Goal: Transaction & Acquisition: Purchase product/service

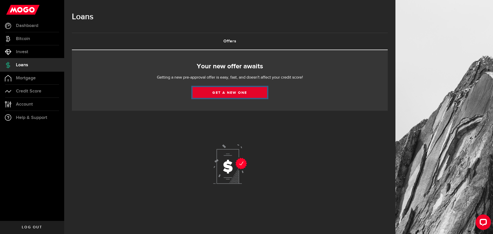
click at [224, 93] on link "Get a new one" at bounding box center [230, 92] width 74 height 11
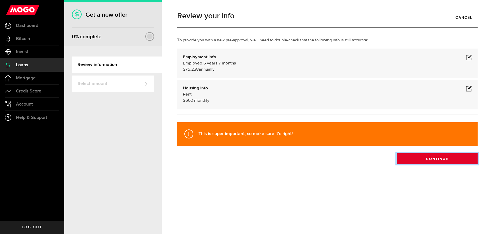
click at [428, 158] on button "Continue" at bounding box center [437, 158] width 81 height 11
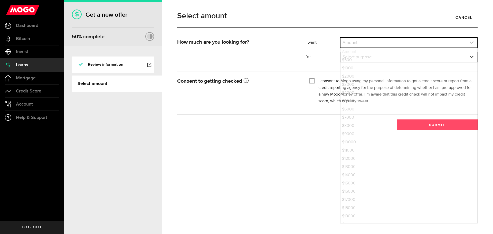
click at [357, 42] on link "expand select" at bounding box center [408, 43] width 137 height 10
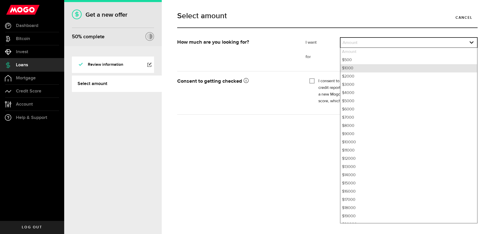
click at [349, 69] on li "$1000" at bounding box center [408, 68] width 137 height 8
select select "1000"
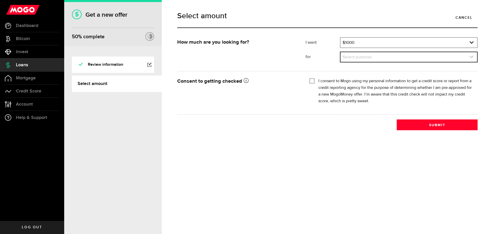
click at [355, 60] on link "expand select" at bounding box center [408, 57] width 137 height 10
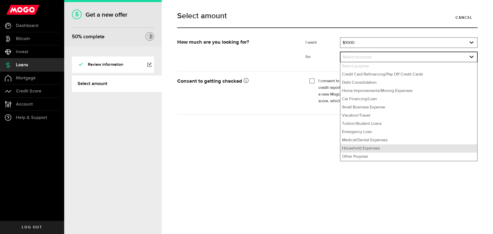
click at [361, 147] on li "Household Expenses" at bounding box center [408, 148] width 137 height 8
select select "Household Expenses"
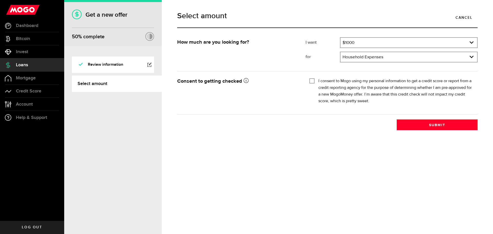
drag, startPoint x: 312, startPoint y: 79, endPoint x: 340, endPoint y: 99, distance: 34.1
click at [313, 81] on input "I consent to Mogo using my personal information to get a credit score or report…" at bounding box center [311, 80] width 5 height 5
checkbox input "true"
click at [412, 121] on button "Submit" at bounding box center [437, 124] width 81 height 11
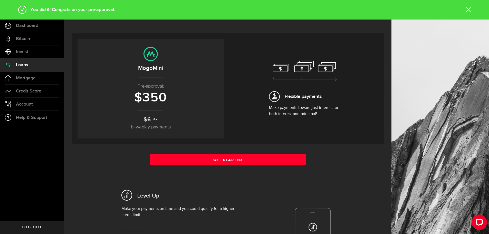
scroll to position [34, 0]
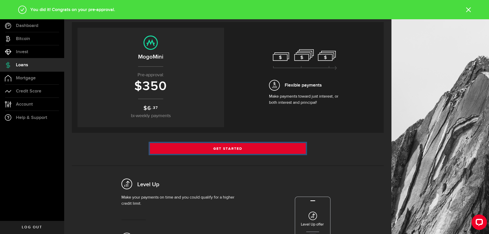
click at [222, 148] on link "Get Started" at bounding box center [228, 148] width 156 height 11
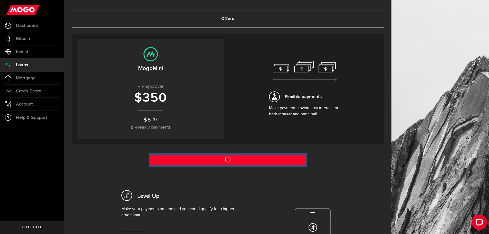
scroll to position [34, 0]
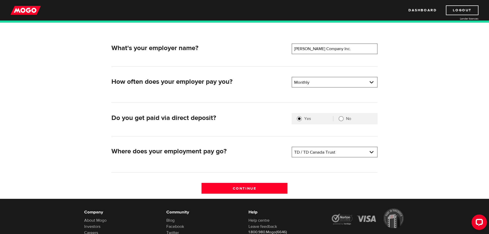
scroll to position [103, 0]
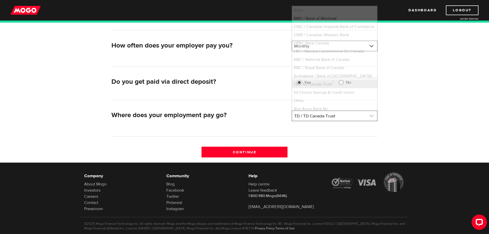
click at [326, 116] on link at bounding box center [334, 116] width 85 height 10
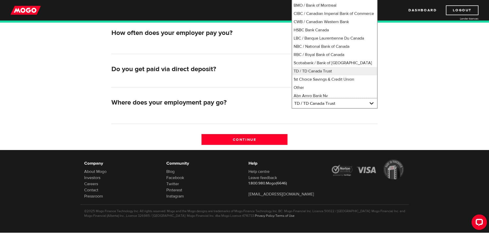
scroll to position [58, 0]
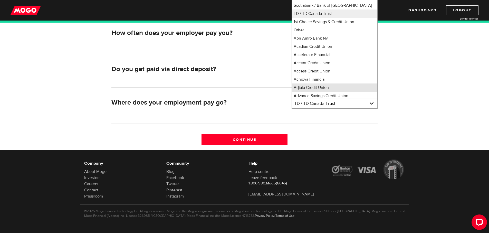
click at [305, 92] on li "Adjala Credit Union" at bounding box center [334, 87] width 85 height 8
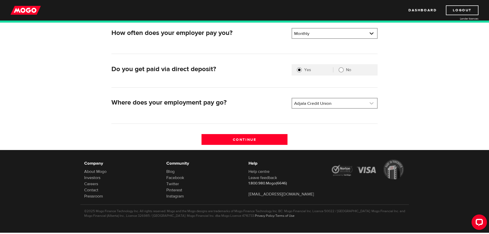
click at [327, 104] on link at bounding box center [334, 103] width 85 height 10
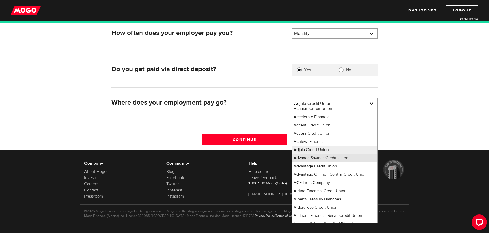
scroll to position [62, 0]
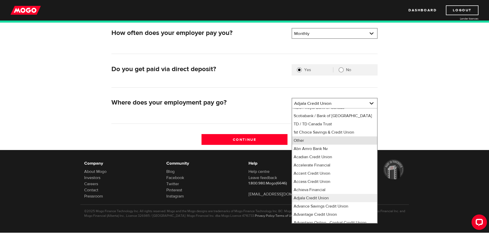
click at [310, 145] on li "Other" at bounding box center [334, 140] width 85 height 8
select select "0"
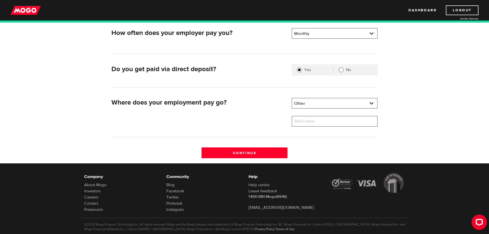
click at [313, 121] on label "Bank name" at bounding box center [308, 121] width 33 height 11
click at [313, 121] on input "Bank name" at bounding box center [335, 121] width 86 height 11
type input "cib"
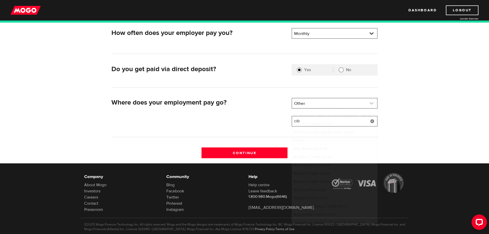
click at [335, 104] on link at bounding box center [334, 103] width 85 height 10
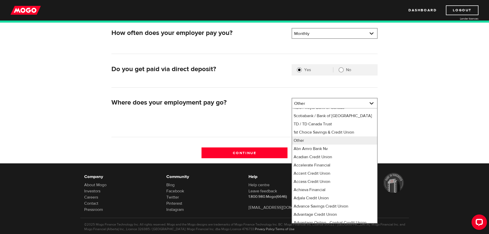
click at [303, 71] on li "CIBC / Canadian Imperial Bank of Commerce" at bounding box center [334, 66] width 85 height 8
select select "4"
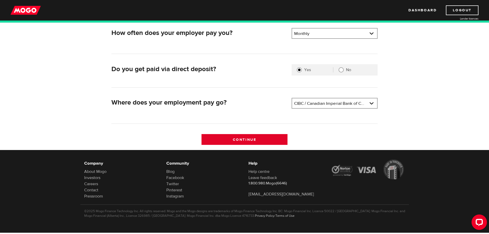
click at [258, 138] on input "Continue" at bounding box center [245, 139] width 86 height 11
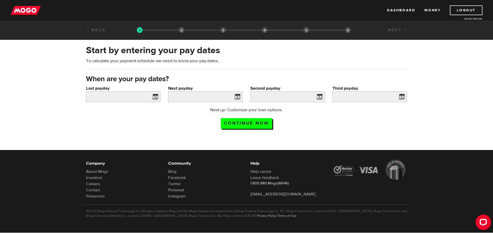
click at [157, 96] on span at bounding box center [154, 97] width 8 height 8
click at [140, 96] on input "Last payday" at bounding box center [123, 96] width 74 height 11
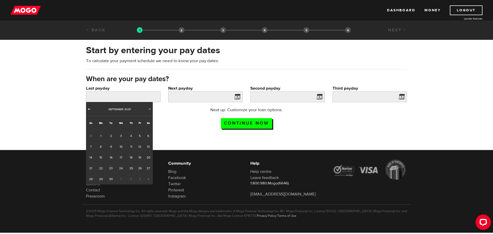
click at [89, 109] on span "Prev" at bounding box center [89, 109] width 4 height 4
click at [104, 179] on link "25" at bounding box center [101, 179] width 11 height 11
type input "2025/08/25"
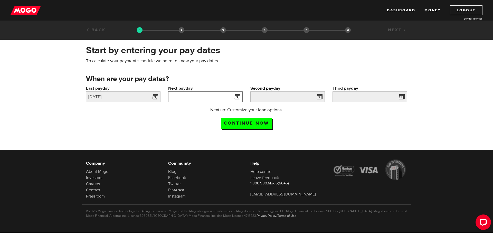
click at [225, 97] on input "Next payday" at bounding box center [205, 96] width 74 height 11
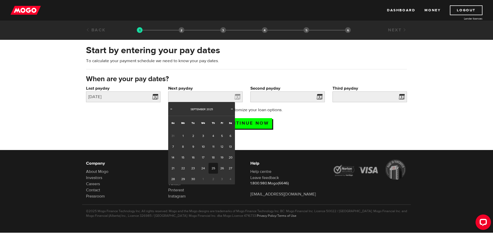
click at [214, 168] on link "25" at bounding box center [214, 168] width 10 height 11
type input "2025/09/25"
type input "2025/10/25"
type input "2025/11/24"
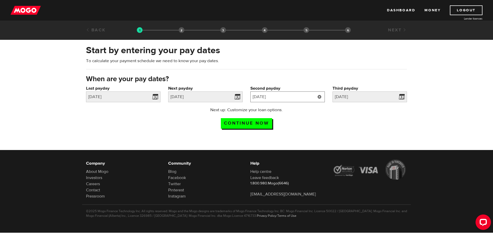
click at [300, 97] on input "2025/10/25" at bounding box center [287, 96] width 74 height 11
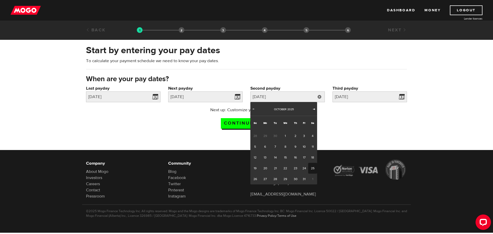
click at [313, 108] on span "Next" at bounding box center [314, 109] width 4 height 4
click at [254, 109] on span "Prev" at bounding box center [253, 109] width 4 height 4
click at [266, 179] on link "27" at bounding box center [265, 179] width 11 height 11
type input "2025/10/27"
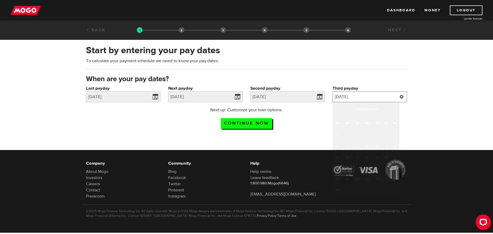
click at [370, 97] on input "2025/11/24" at bounding box center [370, 96] width 74 height 11
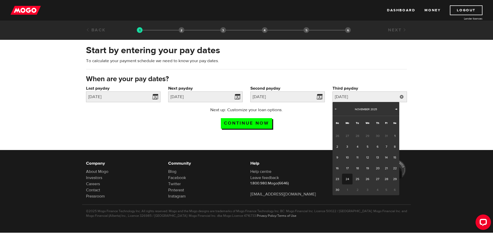
click at [395, 108] on span "Next" at bounding box center [396, 109] width 4 height 4
click at [378, 168] on link "25" at bounding box center [378, 168] width 10 height 11
type input "2025/12/25"
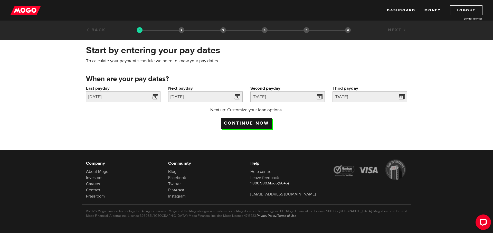
click at [251, 121] on input "Continue now" at bounding box center [246, 123] width 51 height 11
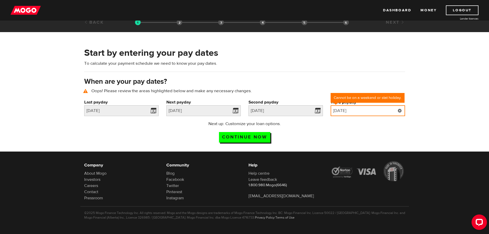
click at [369, 109] on input "2025/12/25" at bounding box center [368, 110] width 74 height 11
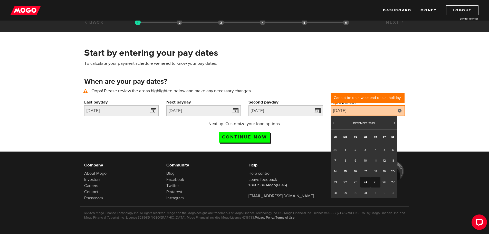
click at [366, 183] on link "24" at bounding box center [365, 182] width 11 height 11
type input "2025/12/24"
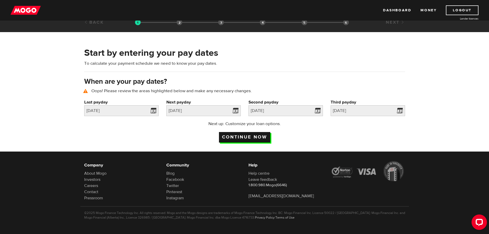
click at [243, 135] on input "Continue now" at bounding box center [244, 137] width 51 height 11
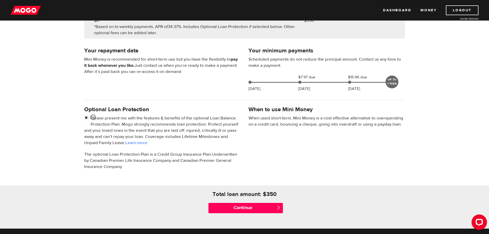
scroll to position [103, 0]
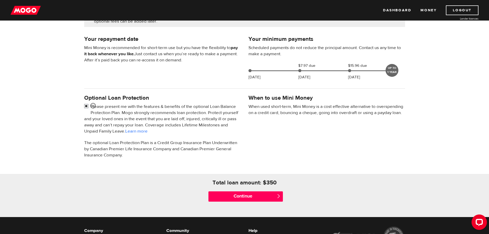
click at [87, 105] on input "checkbox" at bounding box center [87, 106] width 6 height 6
checkbox input "false"
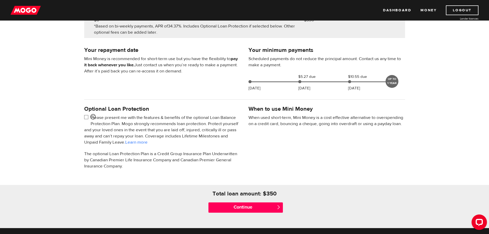
scroll to position [137, 0]
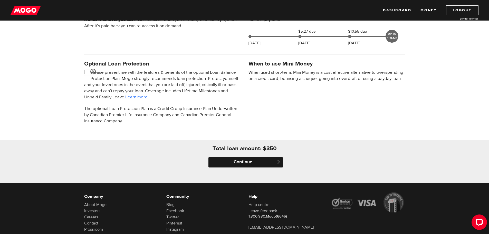
click at [245, 163] on input "Continue" at bounding box center [246, 162] width 74 height 10
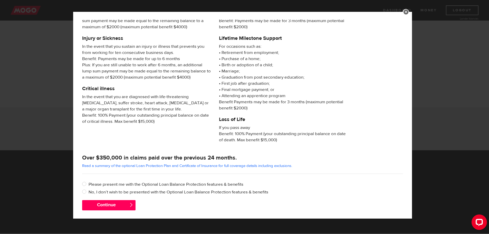
scroll to position [49, 0]
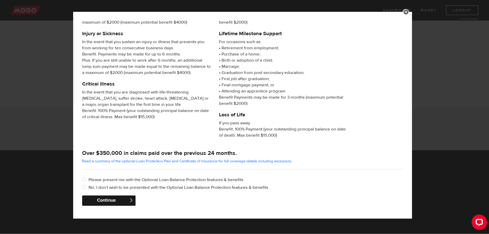
click at [106, 199] on button "Continue" at bounding box center [108, 200] width 53 height 10
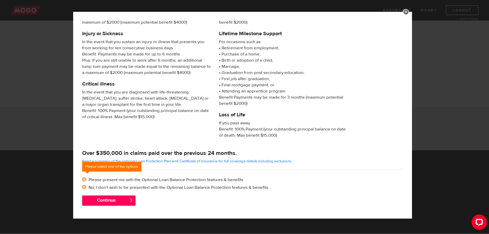
click at [85, 187] on input "No, I don’t wish to be presented with the Optional Loan Balance Protection feat…" at bounding box center [85, 187] width 6 height 6
radio input "true"
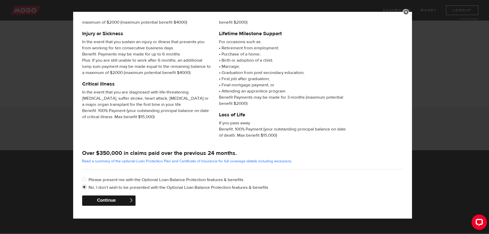
click at [110, 200] on button "Continue" at bounding box center [108, 200] width 53 height 10
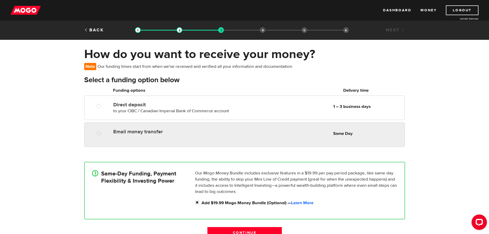
radio input "true"
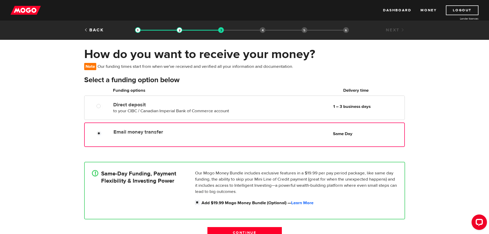
click at [181, 134] on label "Email money transfer" at bounding box center [172, 132] width 118 height 6
click at [103, 134] on input "Email money transfer" at bounding box center [100, 134] width 6 height 6
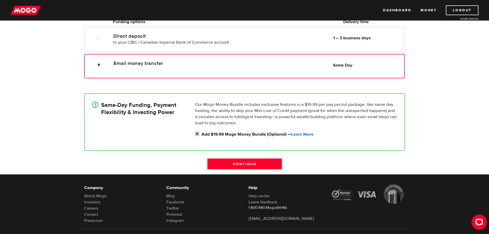
click at [197, 134] on input "Add $19.99 Mogo Money Bundle (Optional) — Learn More" at bounding box center [198, 134] width 6 height 6
checkbox input "false"
radio input "false"
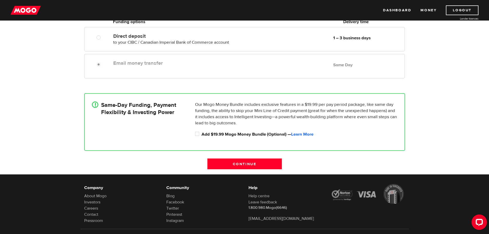
drag, startPoint x: 246, startPoint y: 163, endPoint x: 301, endPoint y: 125, distance: 67.4
click at [293, 123] on form "Select a funding option below Oops! Please review the areas highlighted below a…" at bounding box center [244, 90] width 321 height 167
click at [242, 162] on input "Continue" at bounding box center [244, 163] width 74 height 11
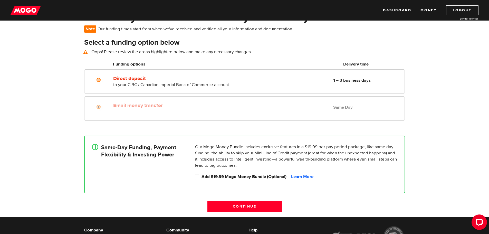
scroll to position [37, 0]
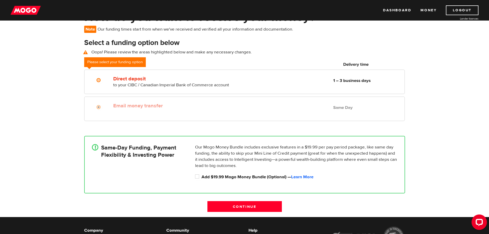
click at [115, 103] on label "Email money transfer" at bounding box center [172, 106] width 118 height 6
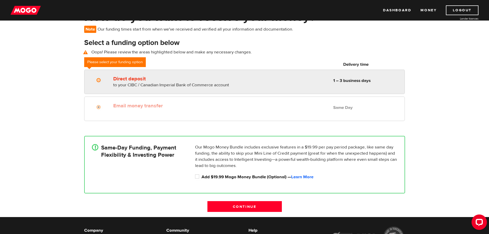
radio input "true"
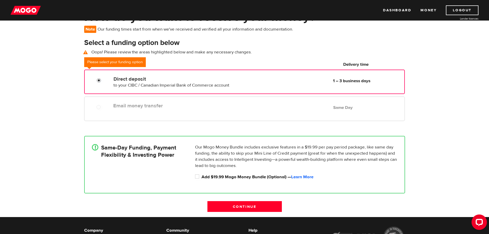
click at [100, 80] on input "Direct deposit" at bounding box center [100, 81] width 6 height 6
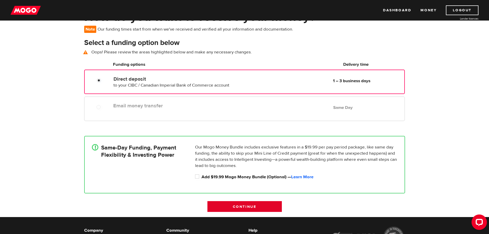
click at [238, 205] on input "Continue" at bounding box center [244, 206] width 74 height 11
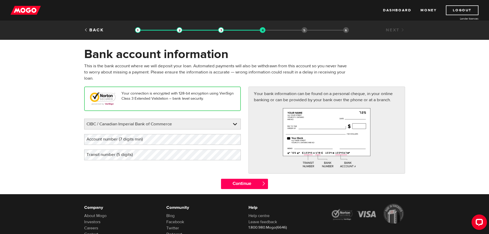
click at [130, 138] on label "Account number (7 digits min)" at bounding box center [118, 139] width 69 height 11
click at [110, 137] on label "Account number (7 digits min)" at bounding box center [118, 139] width 69 height 11
click at [125, 155] on label "Transit number (5 digits)" at bounding box center [113, 154] width 59 height 11
click at [189, 170] on div "Your connection is encrypted with 128-bit encryption using VeriSign Class 3 Ext…" at bounding box center [244, 133] width 329 height 92
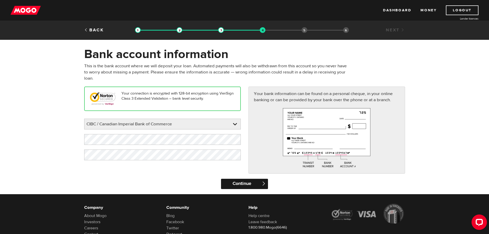
click at [240, 185] on input "Continue" at bounding box center [244, 184] width 47 height 10
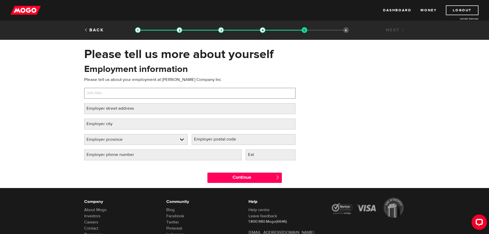
click at [122, 94] on input "Job title" at bounding box center [189, 93] width 211 height 11
type input "Accountant"
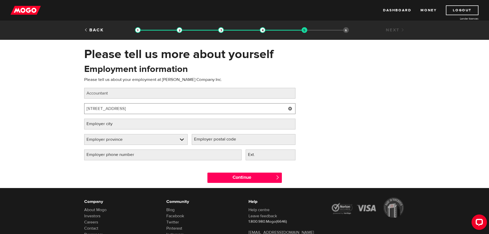
type input "[STREET_ADDRESS]"
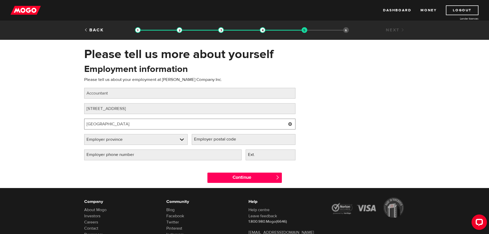
type input "oakville"
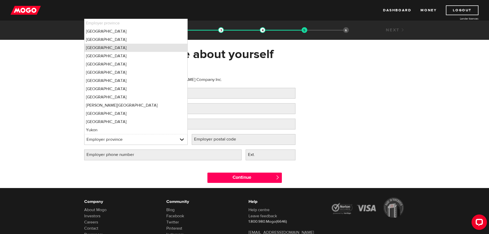
click at [96, 48] on li "Ontario" at bounding box center [135, 48] width 103 height 8
select select "ON"
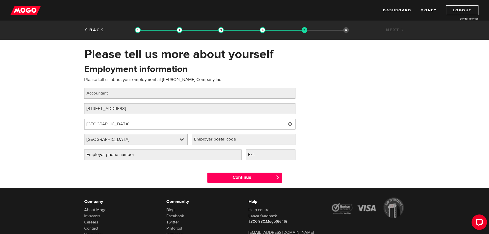
click at [117, 124] on input "oakville" at bounding box center [189, 124] width 211 height 11
type input "Oakville"
click at [210, 142] on label "Employer postal code" at bounding box center [219, 139] width 55 height 11
click at [210, 142] on input "Employer postal code" at bounding box center [244, 139] width 104 height 11
type input "L6M 3E3"
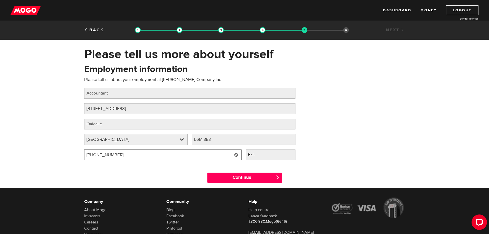
drag, startPoint x: 129, startPoint y: 155, endPoint x: 59, endPoint y: 157, distance: 69.4
click at [59, 157] on div "Please tell us more about yourself Oops! Please review the areas highlighted be…" at bounding box center [244, 117] width 489 height 141
type input "(647) 953-2650"
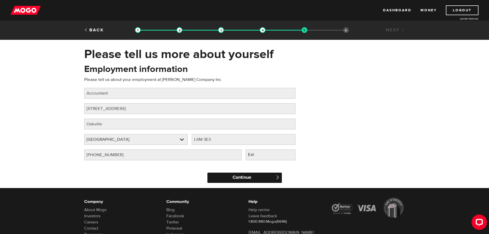
click at [235, 177] on input "Continue" at bounding box center [244, 178] width 74 height 10
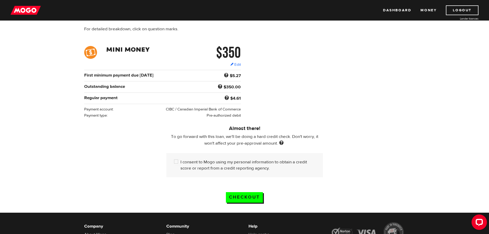
scroll to position [69, 0]
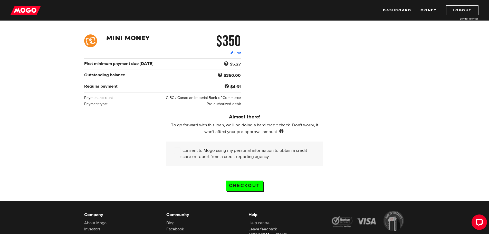
click at [175, 148] on input "I consent to Mogo using my personal information to obtain a credit score or rep…" at bounding box center [177, 150] width 6 height 6
checkbox input "true"
drag, startPoint x: 242, startPoint y: 183, endPoint x: 202, endPoint y: 96, distance: 95.5
click at [203, 96] on form "$350 Edit $350 Regular payment $4.61 First minimum payment due Sep 25 $5.27 Int…" at bounding box center [244, 117] width 489 height 167
click at [239, 53] on link "Edit" at bounding box center [235, 52] width 11 height 5
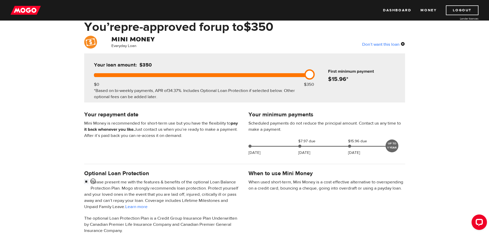
scroll to position [69, 0]
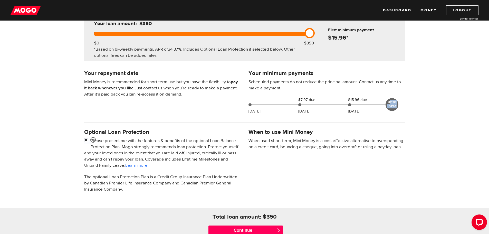
drag, startPoint x: 391, startPoint y: 102, endPoint x: 415, endPoint y: 104, distance: 24.2
click at [415, 104] on div "Everyday Loan Don’t want this loan Your loan amount: $350 $0 $350 *Based on bi-…" at bounding box center [244, 122] width 489 height 257
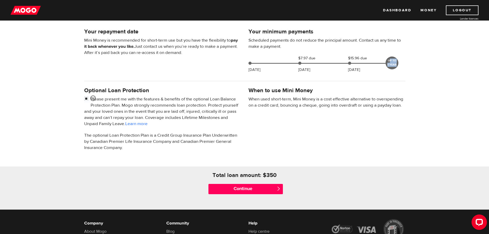
scroll to position [169, 0]
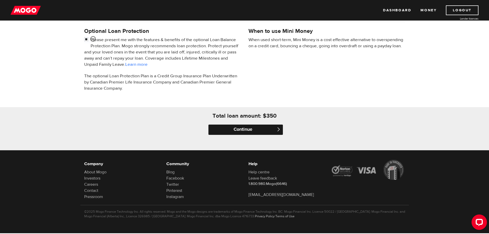
click at [243, 127] on input "Continue" at bounding box center [246, 130] width 74 height 10
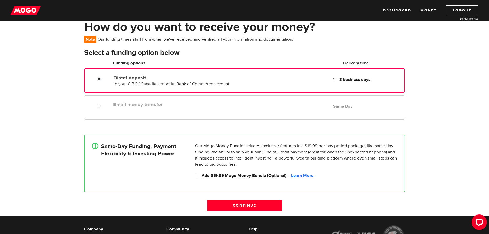
scroll to position [69, 0]
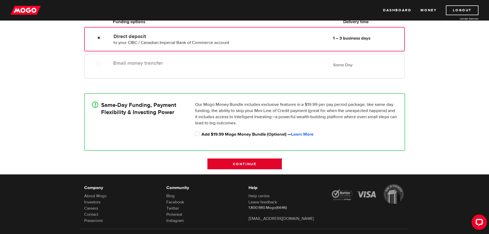
click at [251, 163] on input "Continue" at bounding box center [244, 163] width 74 height 11
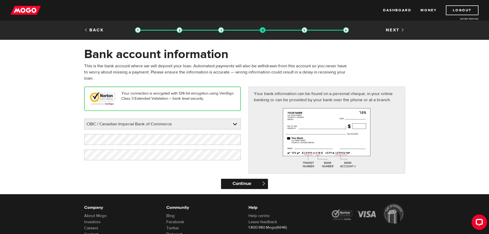
click at [239, 182] on input "Continue" at bounding box center [244, 184] width 47 height 10
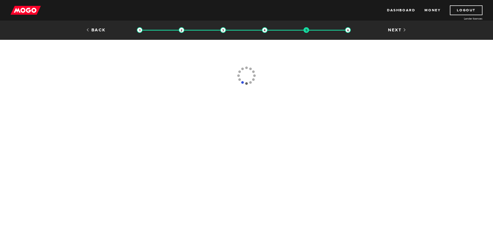
type input "[PHONE_NUMBER]"
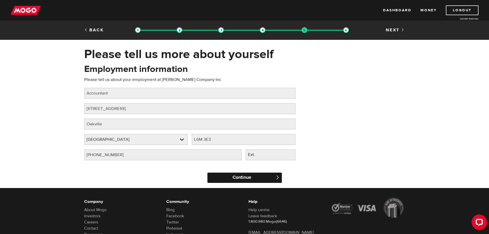
click at [236, 177] on input "Continue" at bounding box center [244, 178] width 74 height 10
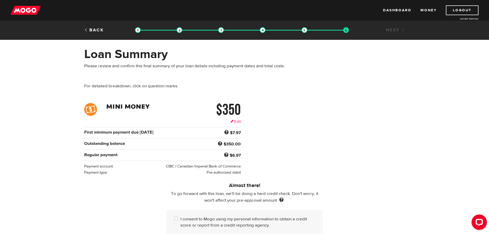
click at [237, 122] on link "Edit" at bounding box center [235, 121] width 11 height 5
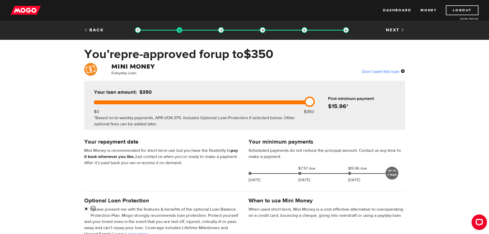
scroll to position [69, 0]
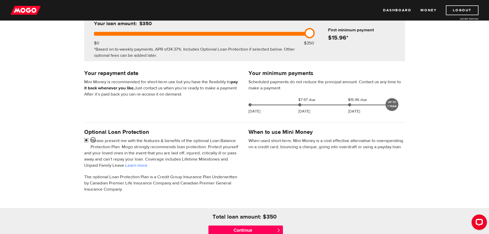
click at [85, 140] on input "checkbox" at bounding box center [87, 141] width 6 height 6
checkbox input "false"
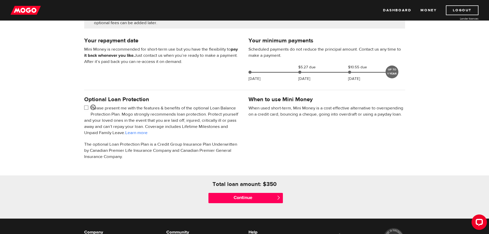
scroll to position [137, 0]
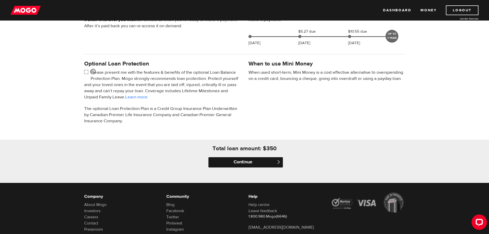
click at [246, 161] on input "Continue" at bounding box center [246, 162] width 74 height 10
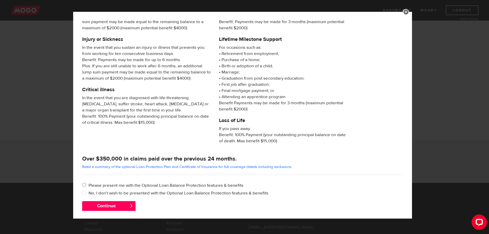
scroll to position [49, 0]
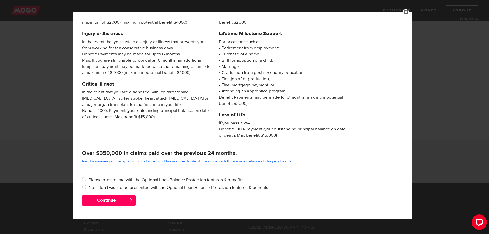
click at [82, 187] on input "No, I don’t wish to be presented with the Optional Loan Balance Protection feat…" at bounding box center [85, 187] width 6 height 6
radio input "true"
click at [102, 197] on button "Continue" at bounding box center [108, 200] width 53 height 10
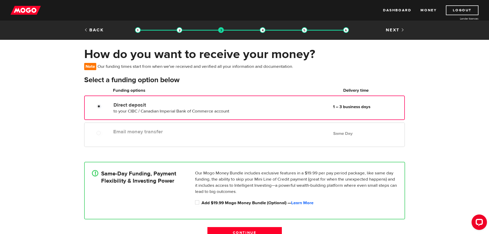
click at [149, 108] on div "Direct deposit to your CIBC / Canadian Imperial Bank of Commerce account Delive…" at bounding box center [172, 107] width 122 height 14
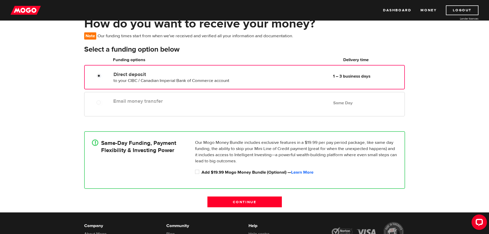
scroll to position [93, 0]
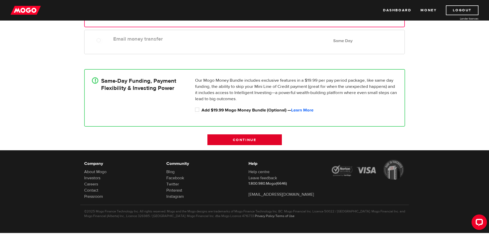
click at [238, 138] on input "Continue" at bounding box center [244, 139] width 74 height 11
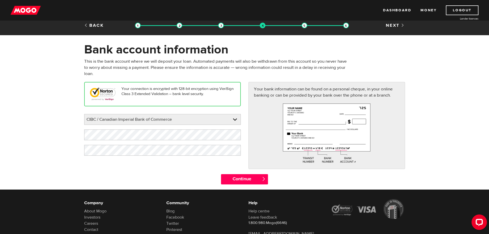
scroll to position [44, 0]
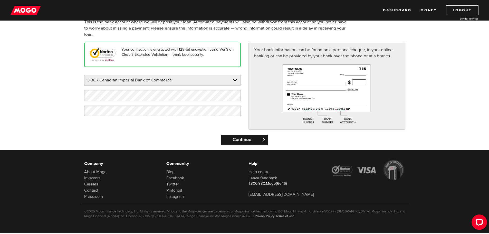
click at [241, 138] on input "Continue" at bounding box center [244, 140] width 47 height 10
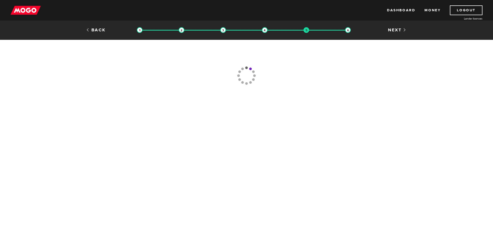
type input "[PHONE_NUMBER]"
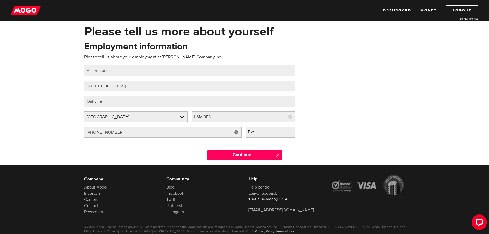
scroll to position [34, 0]
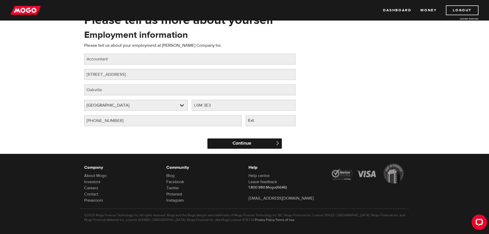
click at [237, 139] on input "Continue" at bounding box center [244, 143] width 74 height 10
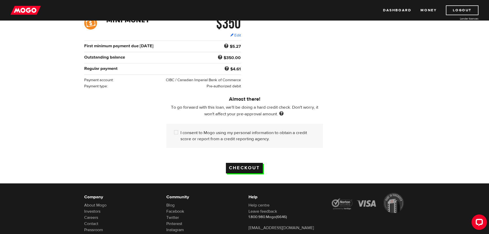
scroll to position [103, 0]
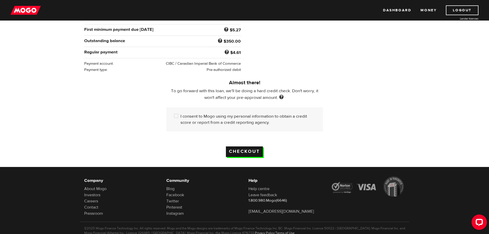
click at [247, 149] on input "Checkout" at bounding box center [244, 151] width 37 height 11
click at [177, 116] on input "I consent to Mogo using my personal information to obtain a credit score or rep…" at bounding box center [177, 116] width 6 height 6
checkbox input "true"
click at [240, 148] on input "Checkout" at bounding box center [244, 151] width 37 height 11
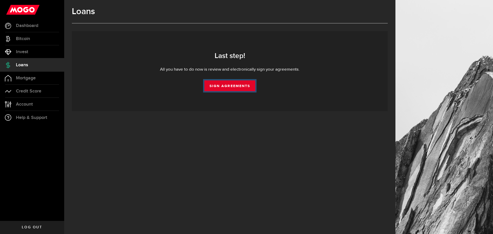
click at [227, 85] on link "Sign Agreements" at bounding box center [229, 85] width 51 height 11
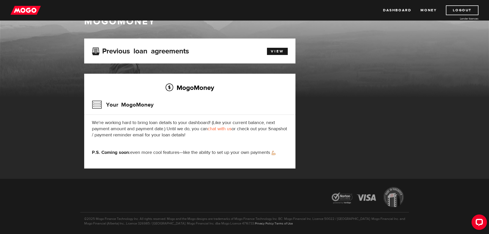
scroll to position [34, 0]
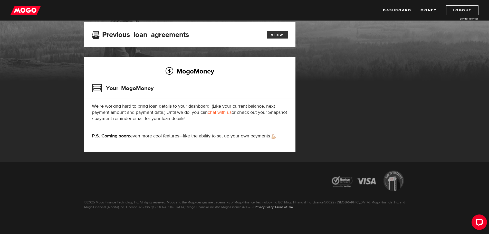
click at [276, 34] on link "View" at bounding box center [277, 34] width 21 height 7
